Goal: Find contact information: Find contact information

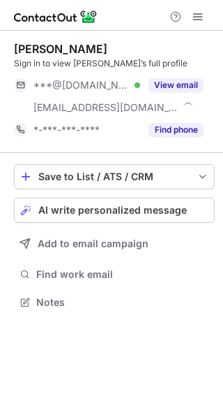
scroll to position [293, 223]
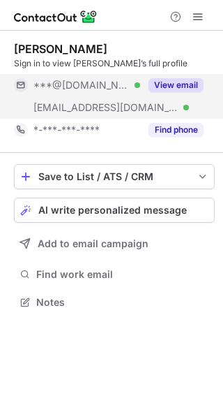
click at [170, 81] on button "View email" at bounding box center [176, 85] width 55 height 14
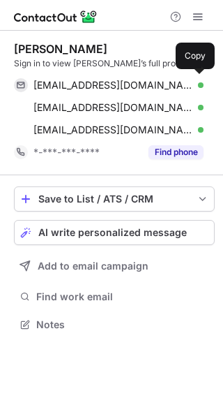
scroll to position [315, 223]
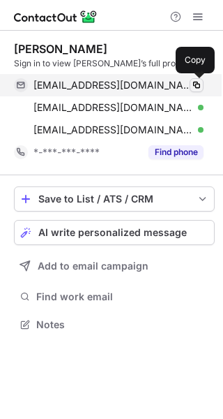
click at [194, 84] on span at bounding box center [196, 85] width 11 height 11
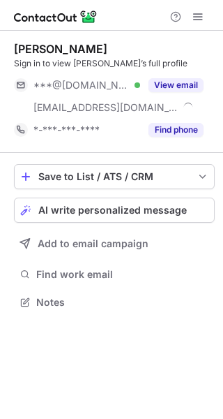
scroll to position [293, 223]
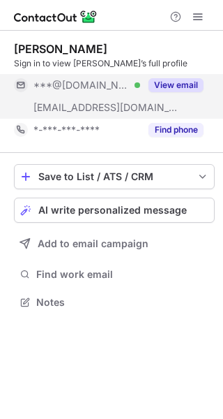
click at [179, 80] on button "View email" at bounding box center [176, 85] width 55 height 14
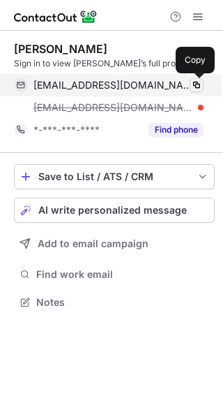
click at [193, 82] on span at bounding box center [196, 85] width 11 height 11
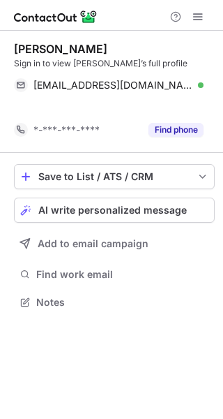
scroll to position [270, 223]
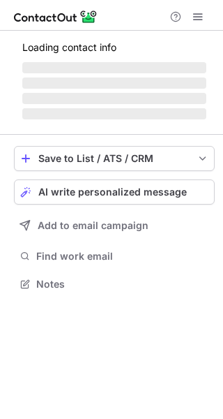
scroll to position [270, 223]
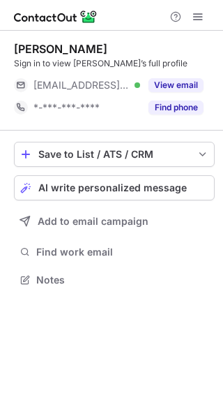
scroll to position [270, 223]
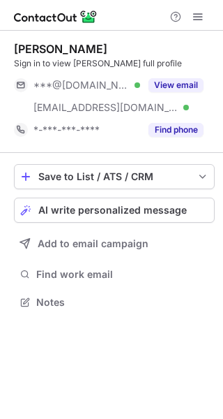
scroll to position [293, 223]
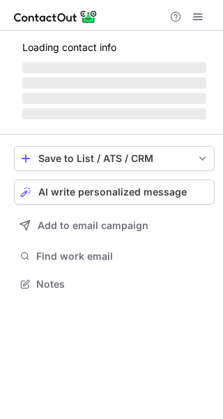
scroll to position [270, 223]
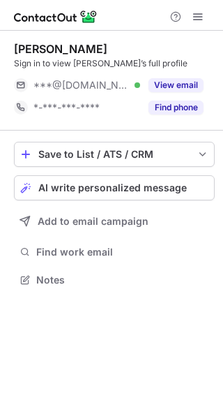
scroll to position [270, 223]
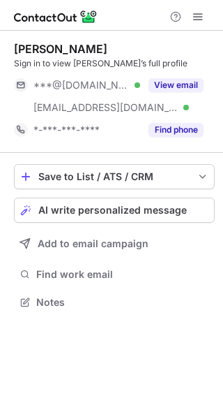
scroll to position [293, 223]
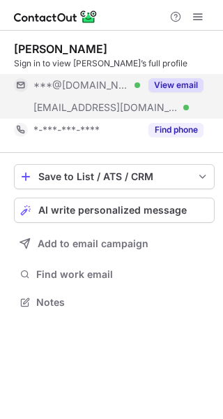
click at [184, 82] on button "View email" at bounding box center [176, 85] width 55 height 14
